Goal: Transaction & Acquisition: Purchase product/service

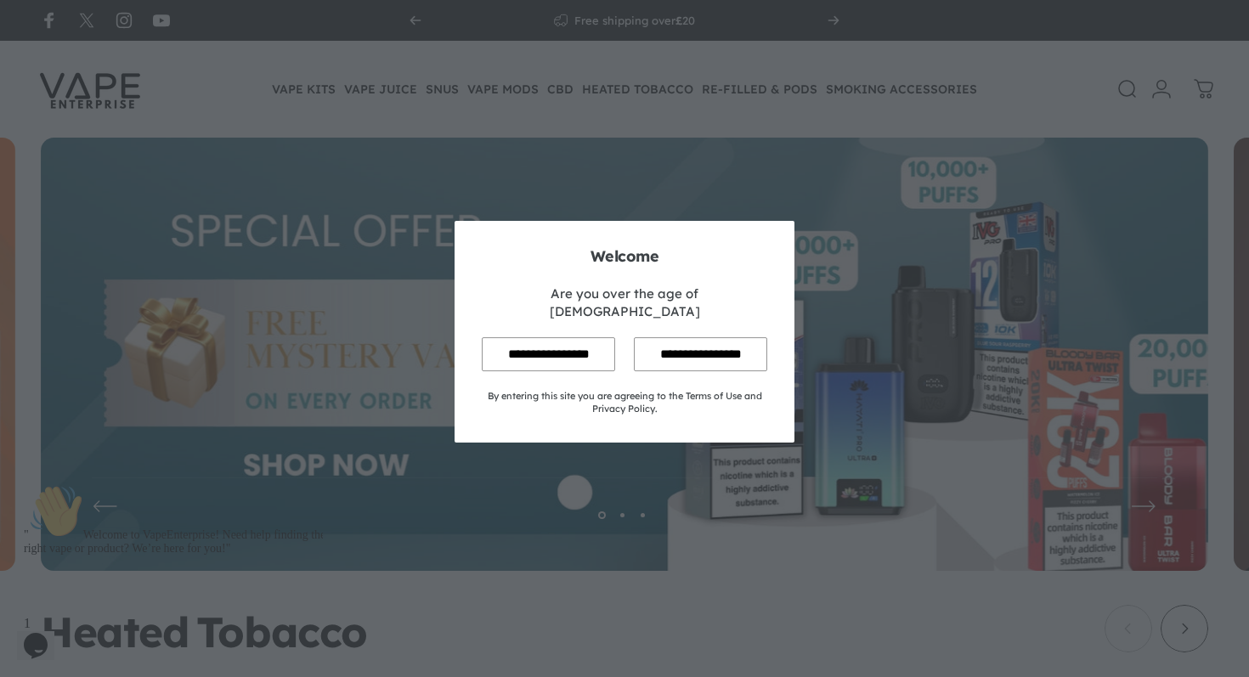
click at [569, 355] on input "**********" at bounding box center [548, 353] width 133 height 33
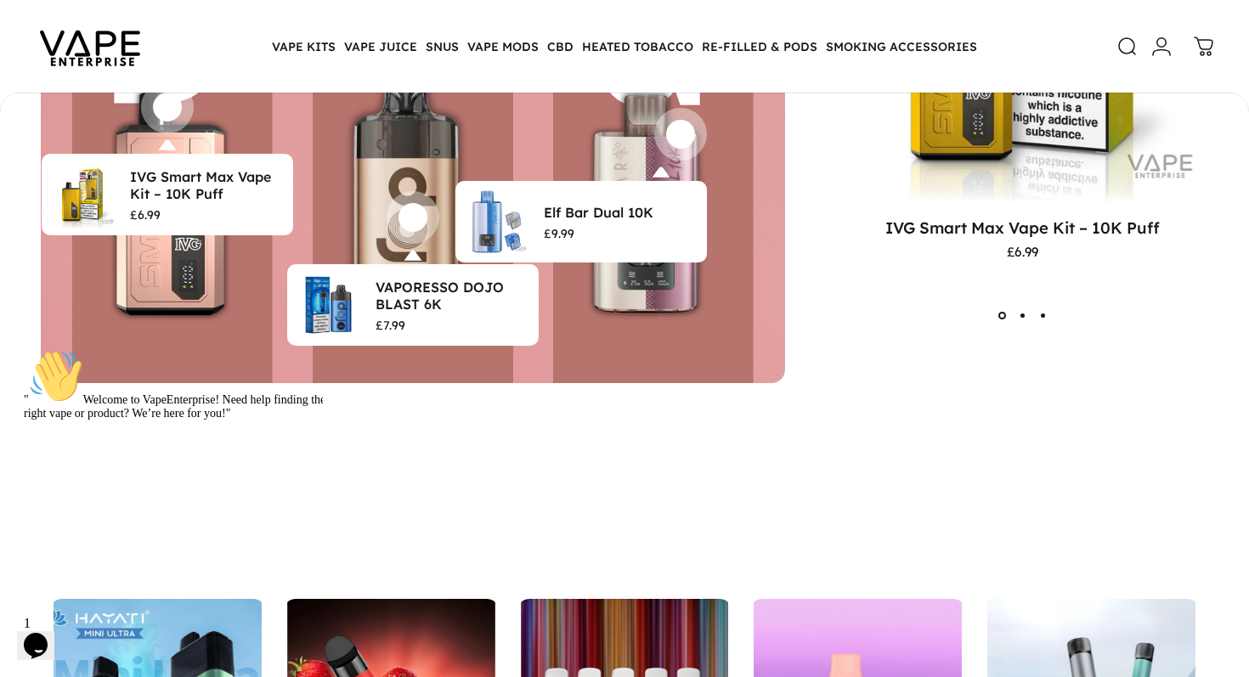
scroll to position [4304, 0]
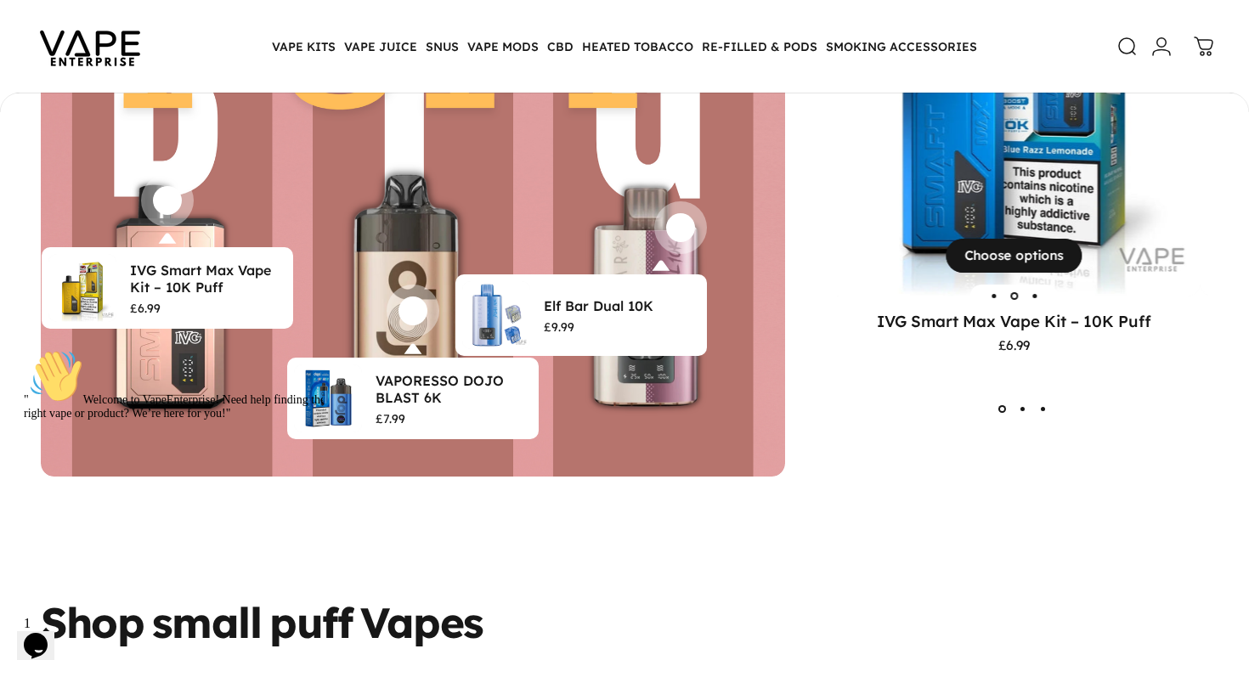
click at [889, 238] on div "View Choose options" at bounding box center [1014, 110] width 372 height 372
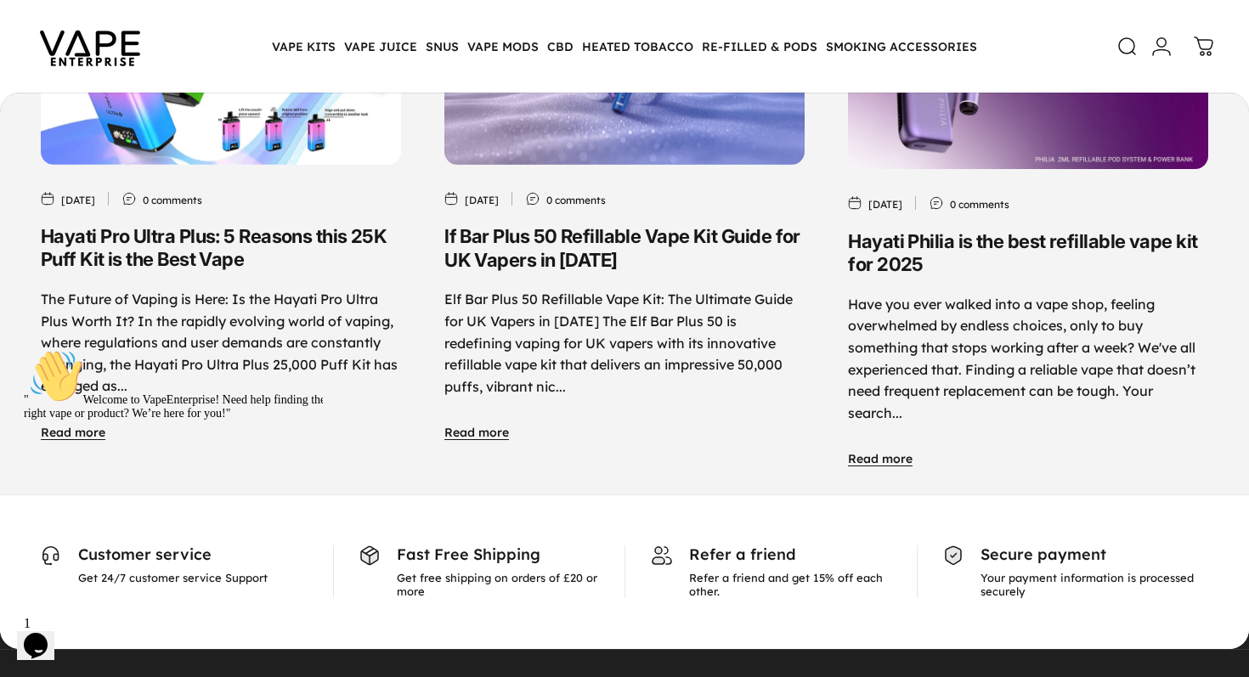
scroll to position [7706, 0]
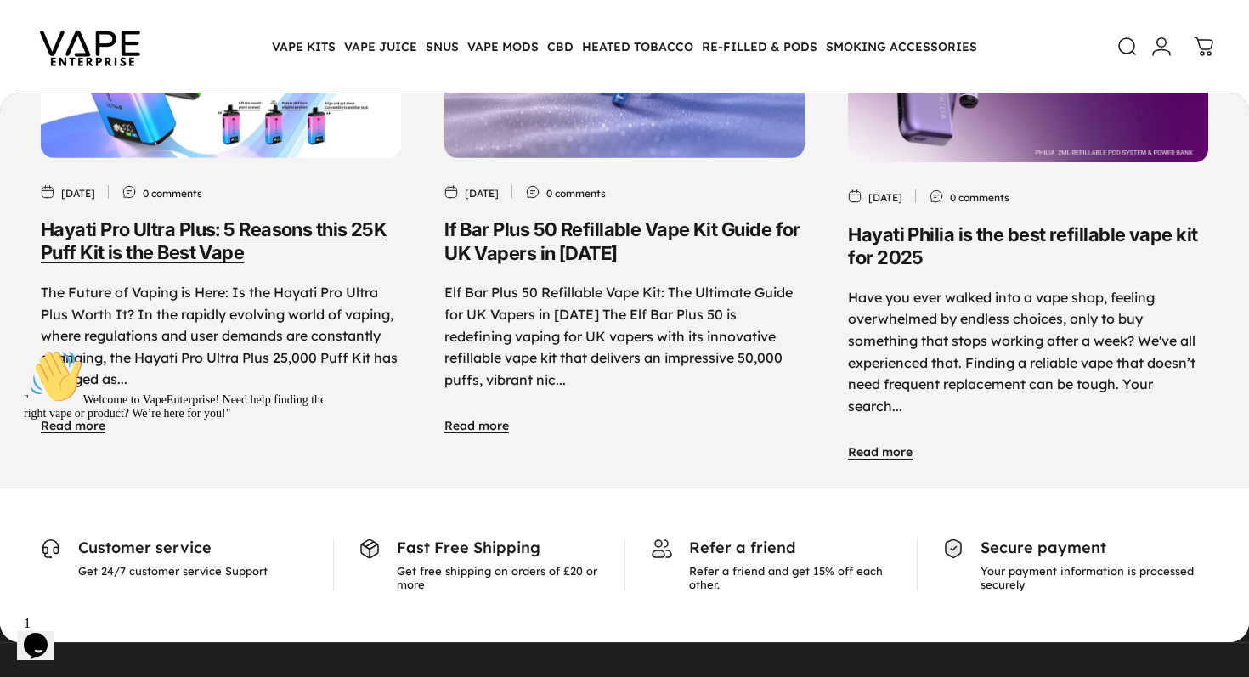
click at [283, 218] on link "Hayati Pro Ultra Plus: 5 Reasons this 25K Puff Kit is the Best Vape" at bounding box center [214, 241] width 346 height 46
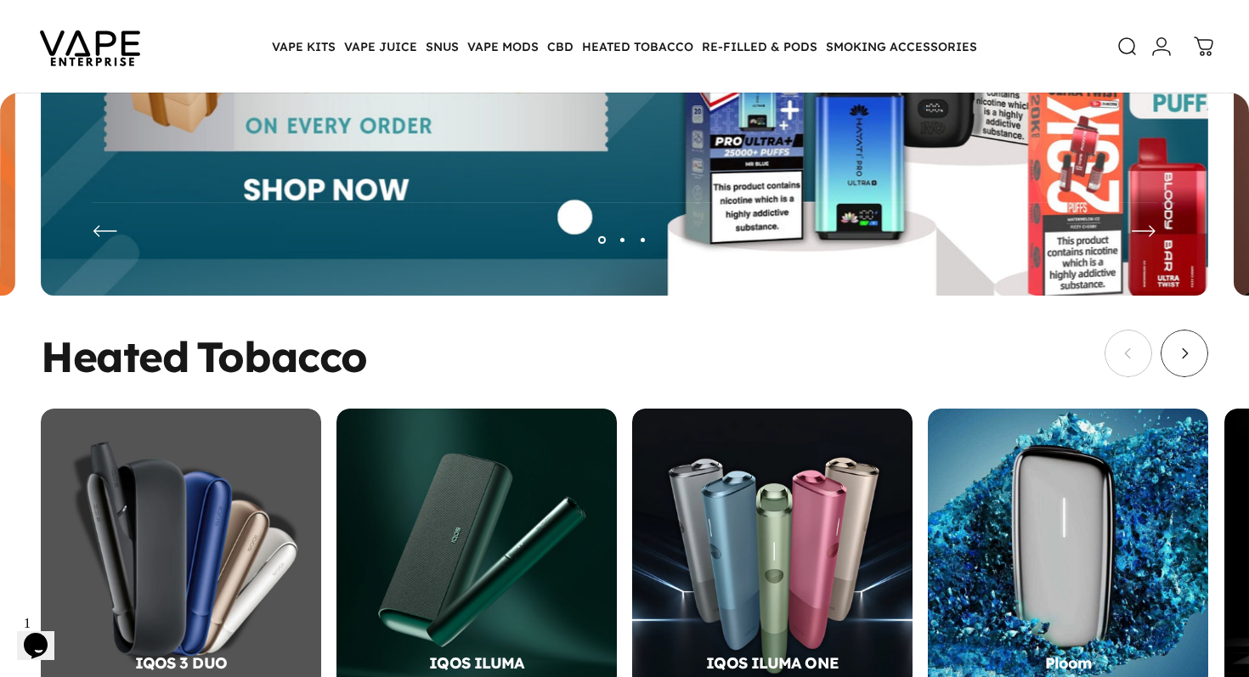
scroll to position [274, 0]
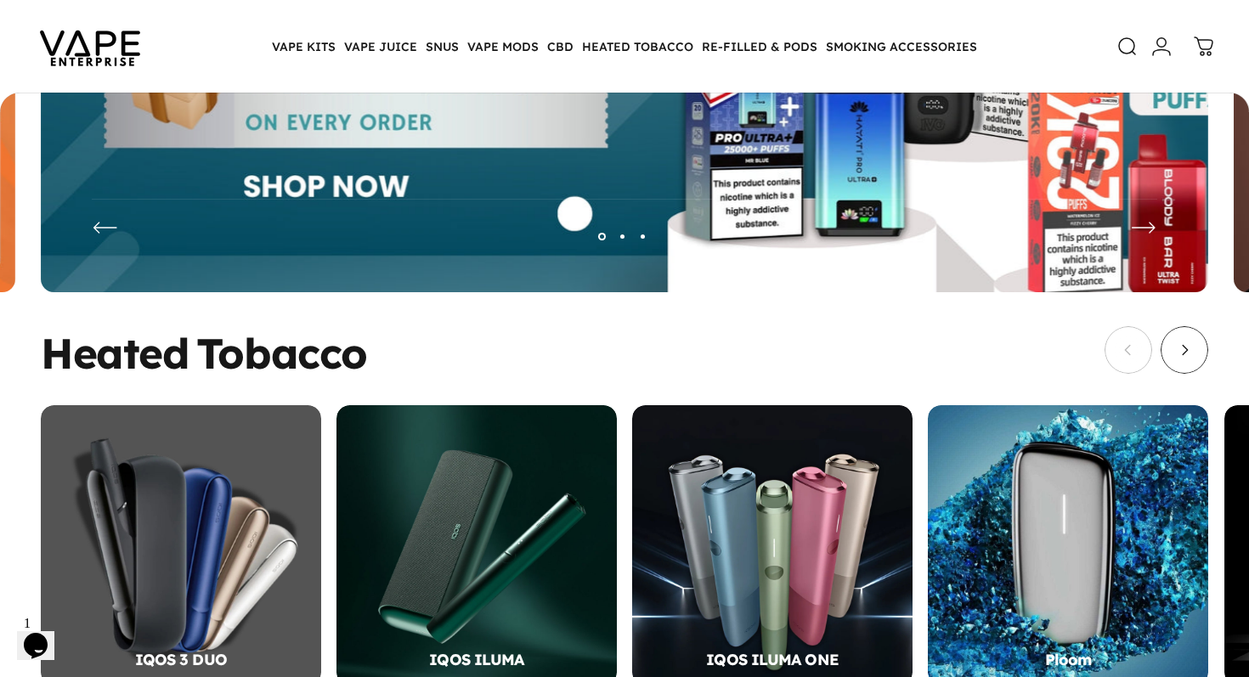
click at [1196, 43] on icon at bounding box center [1204, 47] width 20 height 20
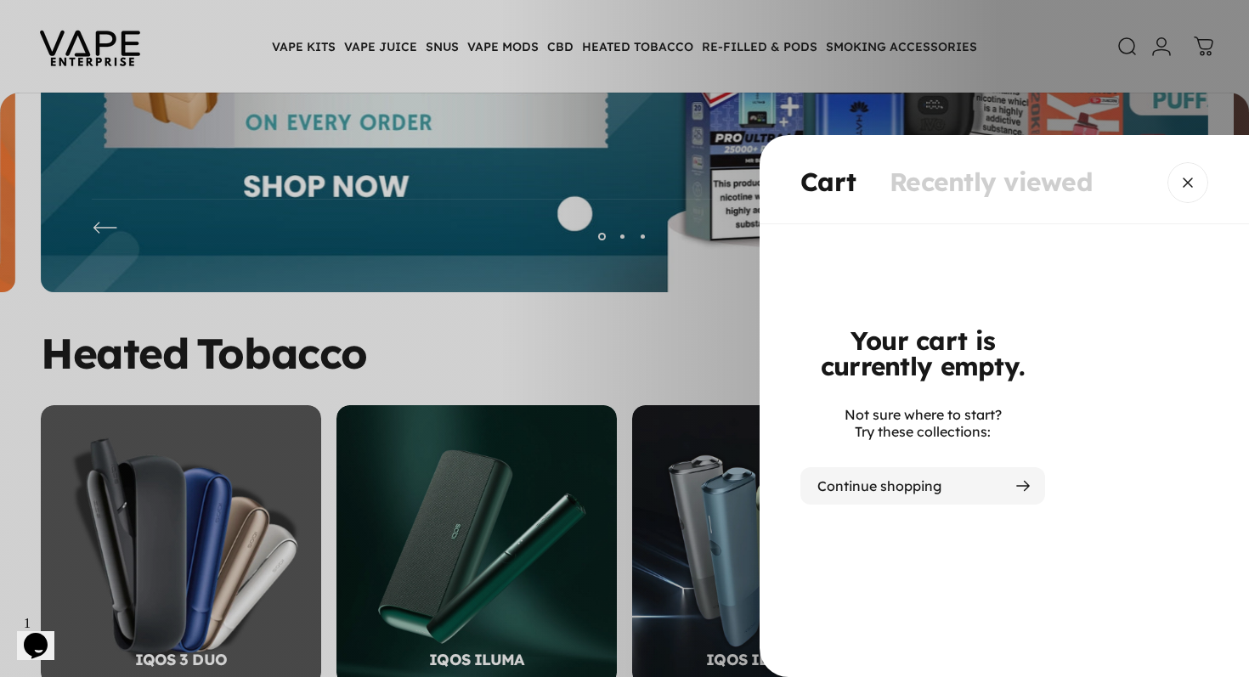
click at [1027, 485] on icon "Cart" at bounding box center [1023, 485] width 12 height 9
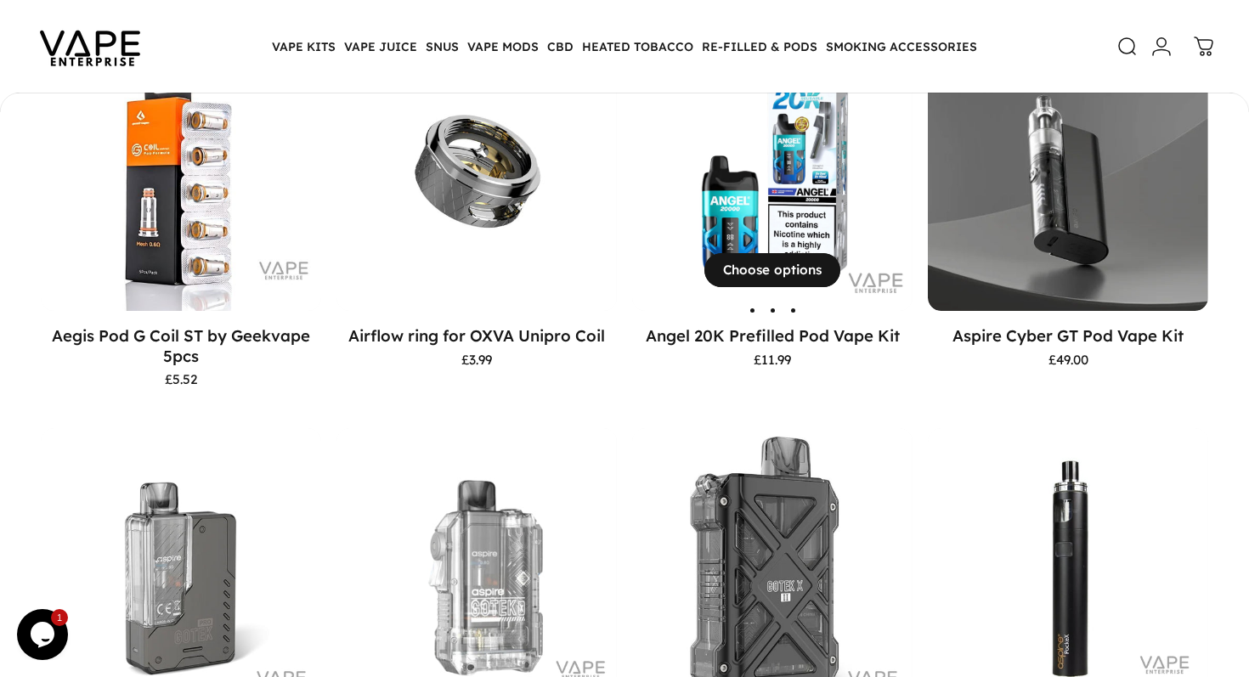
scroll to position [326, 0]
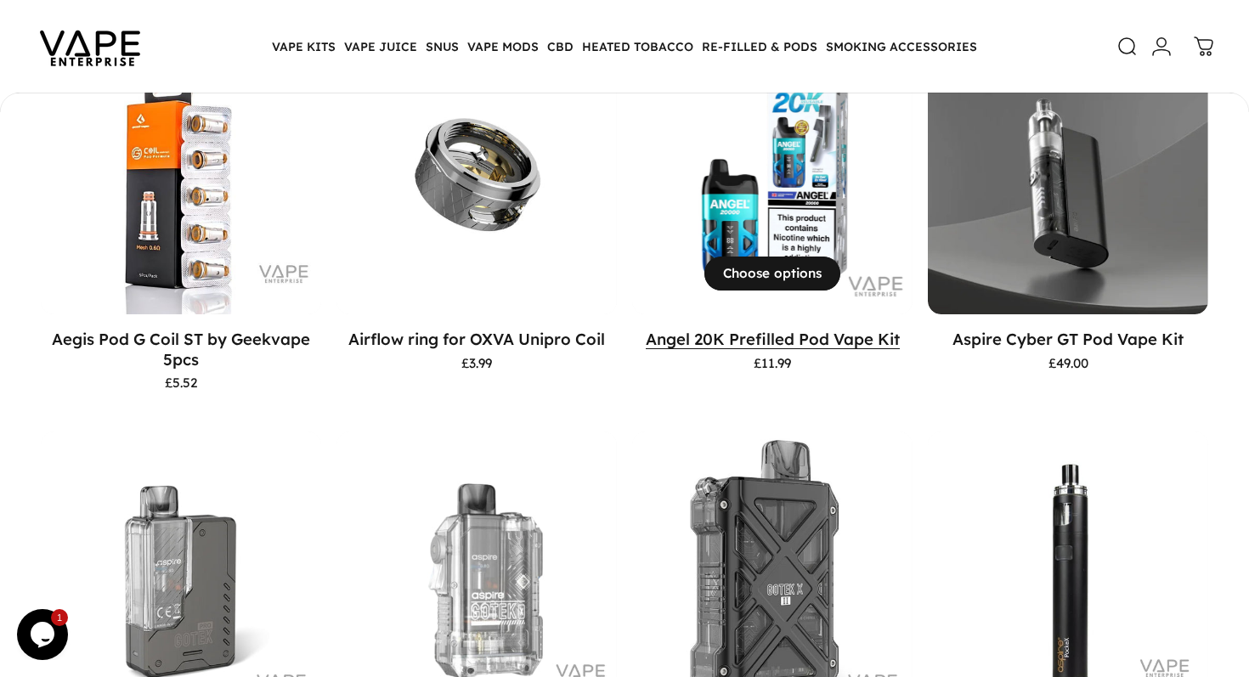
click at [808, 339] on link "Angel 20K Prefilled Pod Vape Kit" at bounding box center [773, 339] width 254 height 20
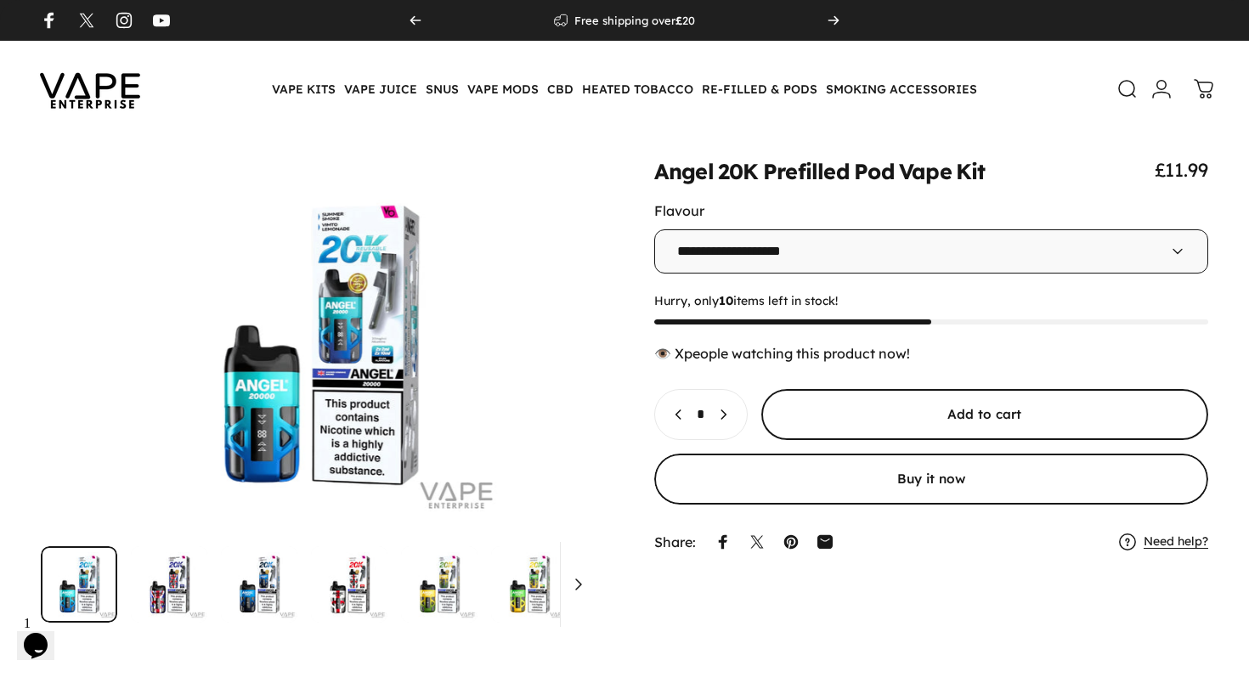
click at [836, 425] on span "submit" at bounding box center [984, 415] width 670 height 102
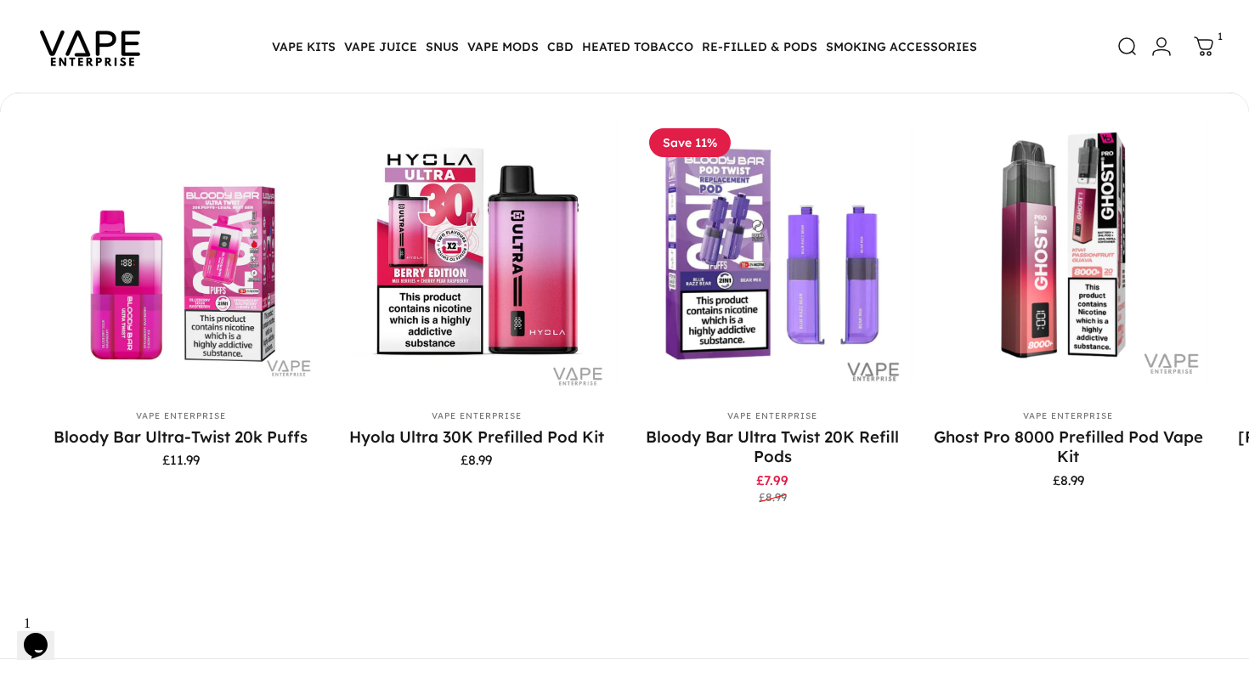
scroll to position [4881, 0]
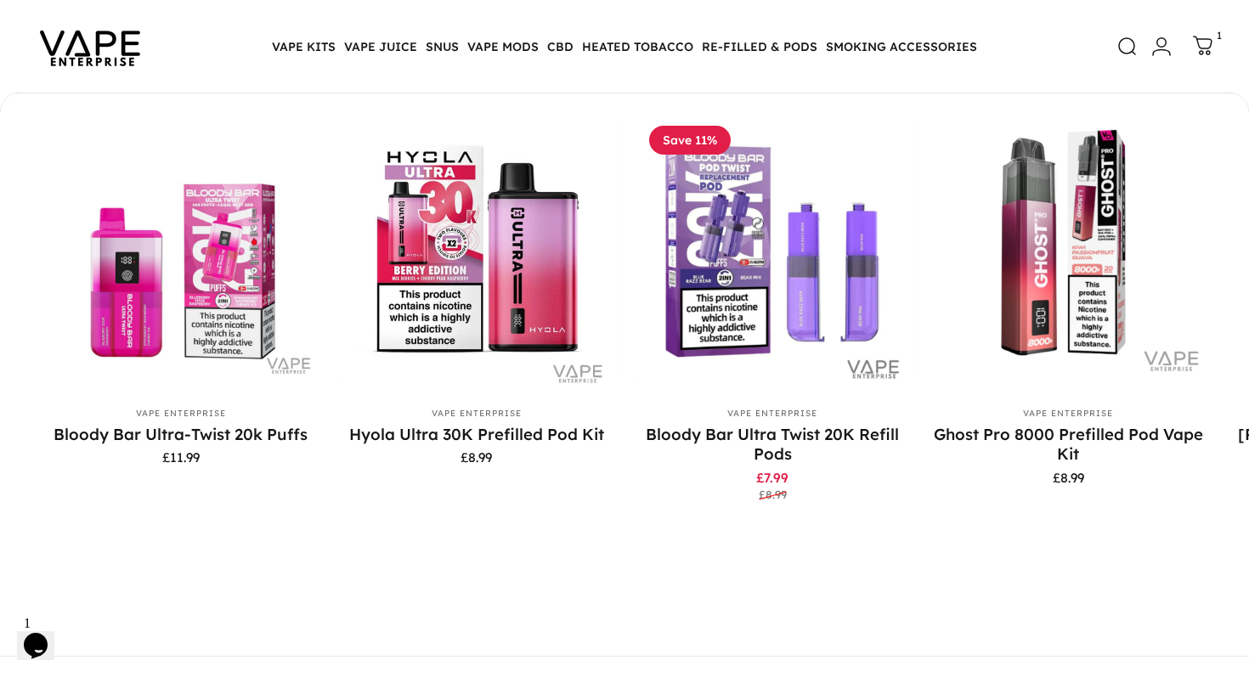
click at [1201, 42] on icon at bounding box center [1203, 45] width 20 height 20
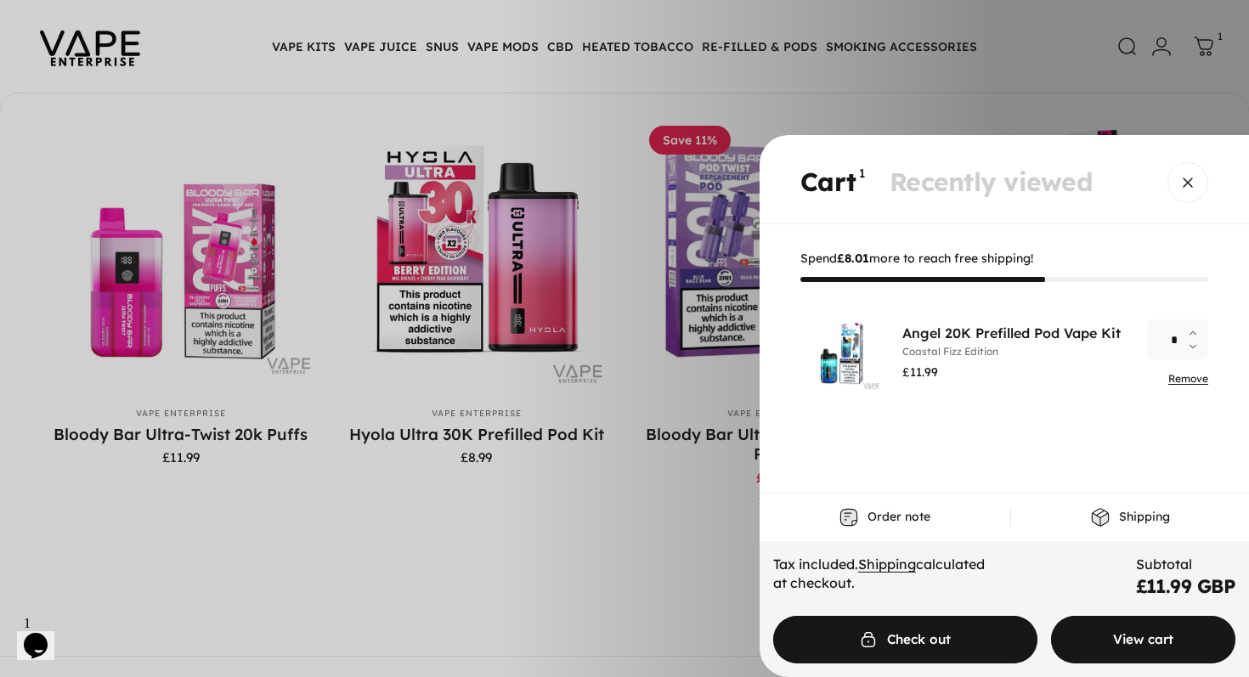
click at [1150, 629] on span "Cart" at bounding box center [1142, 639] width 277 height 95
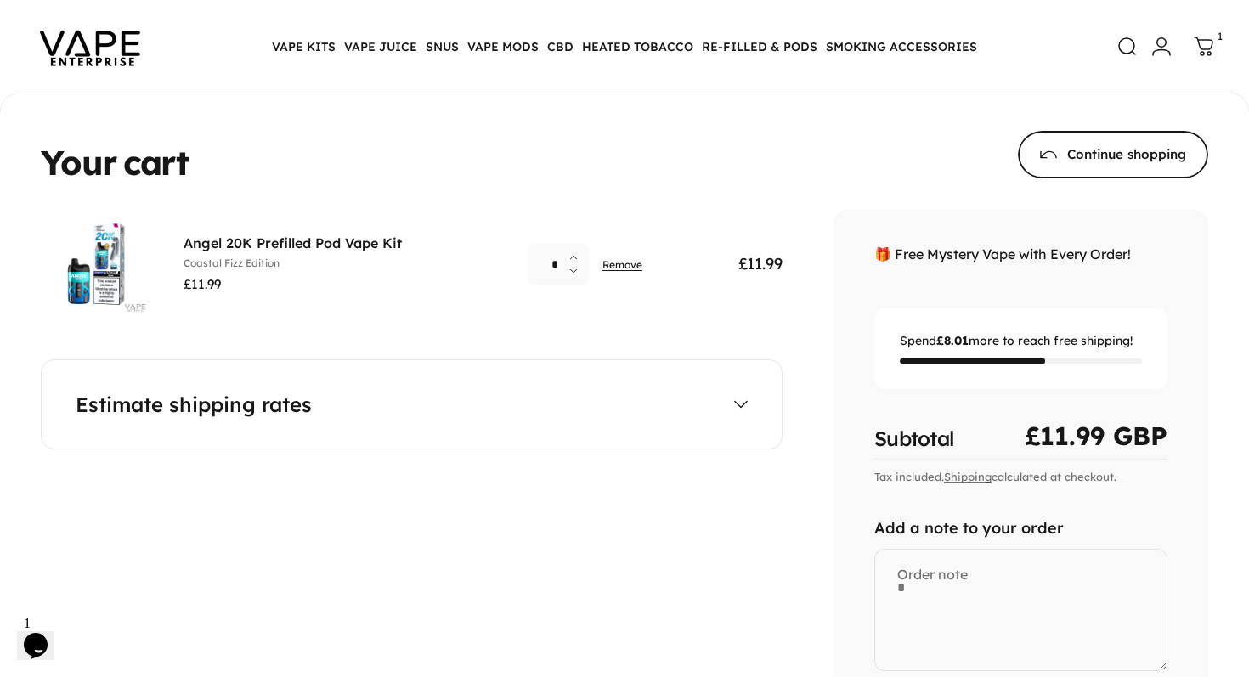
scroll to position [7, 0]
